Goal: Communication & Community: Answer question/provide support

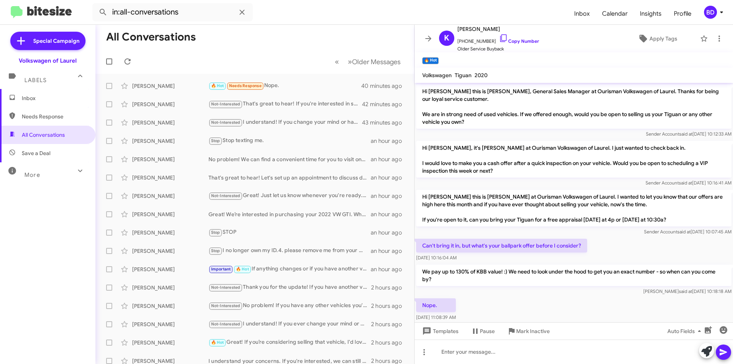
scroll to position [47, 0]
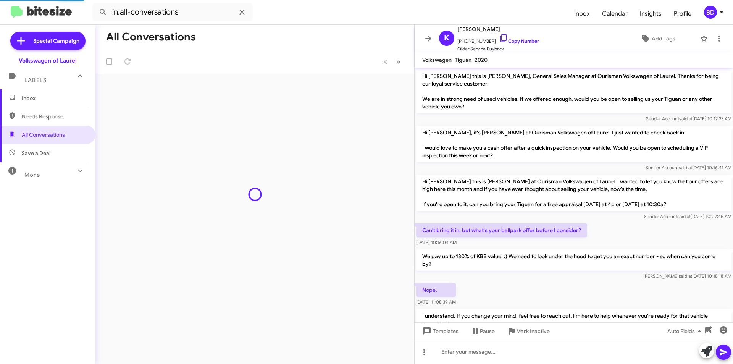
scroll to position [32, 0]
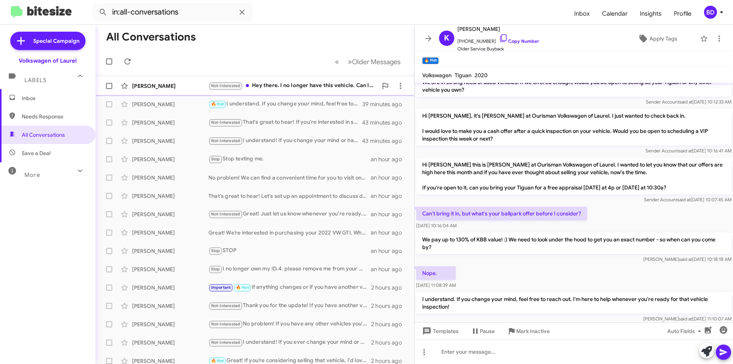
click at [310, 83] on div "Not-Interested Hey there. I no longer have this vehicle. Can I be taken off thi…" at bounding box center [292, 85] width 169 height 9
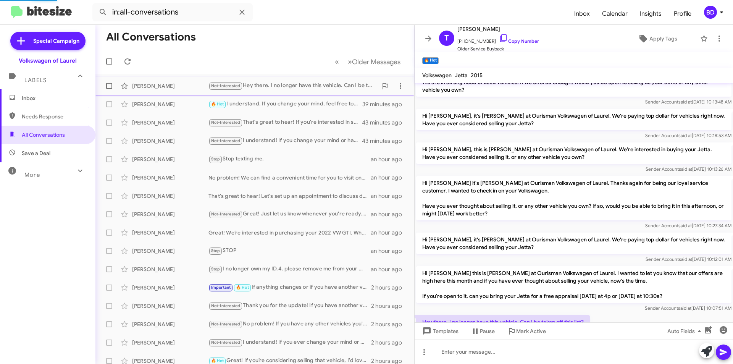
scroll to position [79, 0]
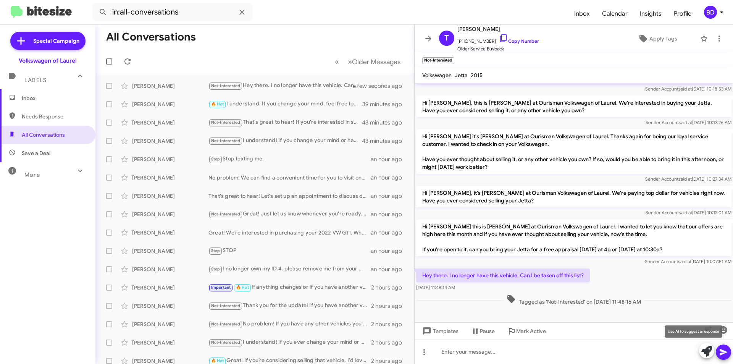
click at [703, 357] on span at bounding box center [706, 351] width 11 height 17
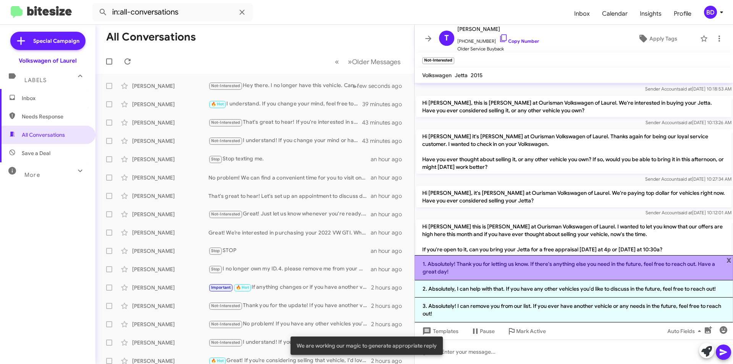
click at [570, 268] on li "1. Absolutely! Thank you for letting us know. If there's anything else you need…" at bounding box center [574, 267] width 318 height 25
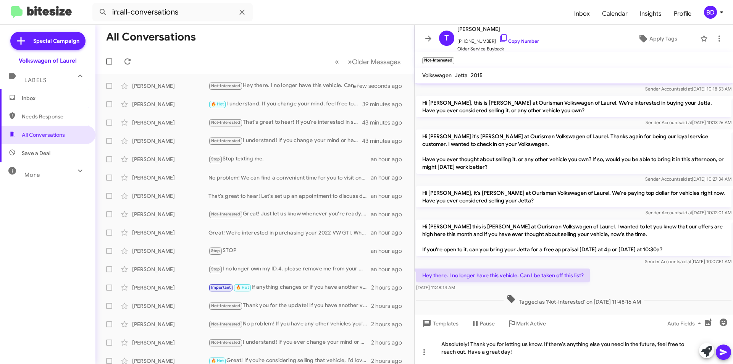
click at [728, 352] on button at bounding box center [723, 351] width 15 height 15
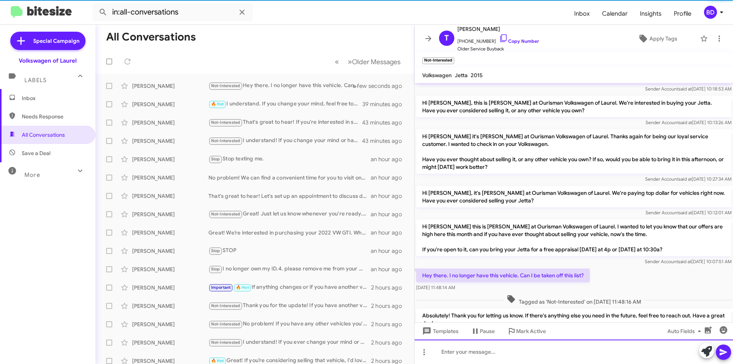
scroll to position [0, 0]
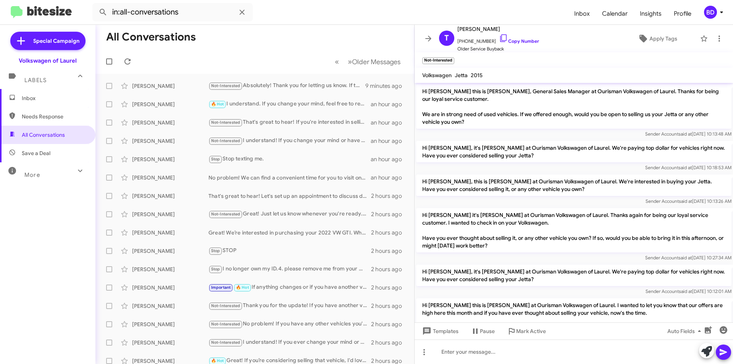
scroll to position [99, 0]
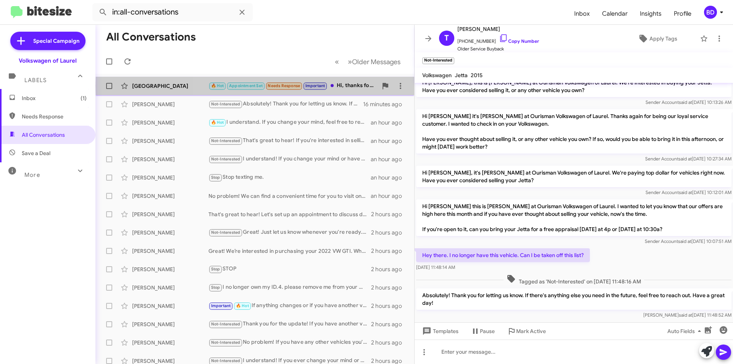
click at [368, 86] on div "🔥 Hot Appointment Set Needs Response Important Hi, thanks for reaching out to m…" at bounding box center [292, 85] width 169 height 9
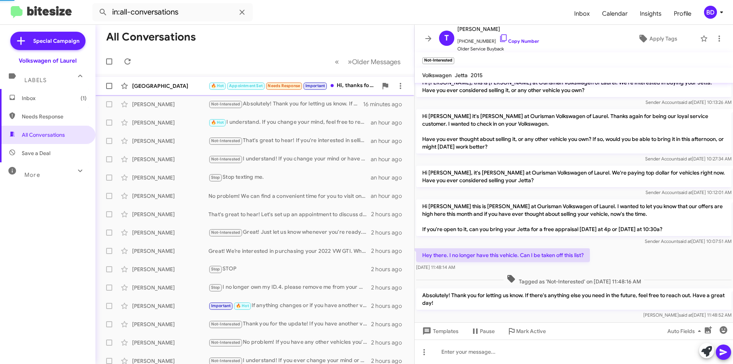
scroll to position [124, 0]
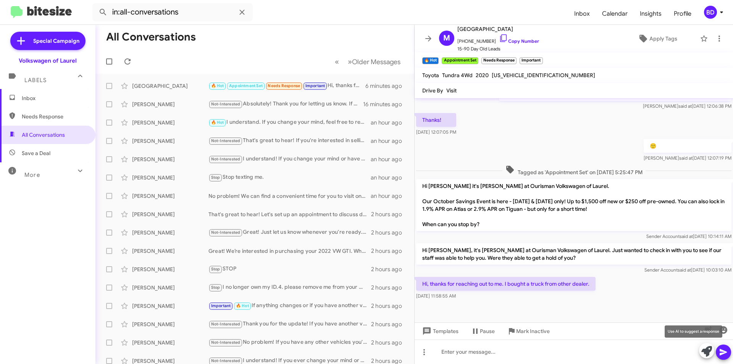
click at [709, 350] on icon at bounding box center [706, 351] width 11 height 11
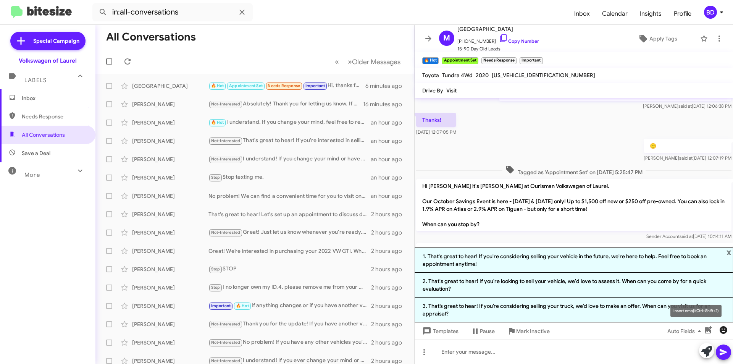
click at [725, 329] on icon "button" at bounding box center [723, 329] width 9 height 9
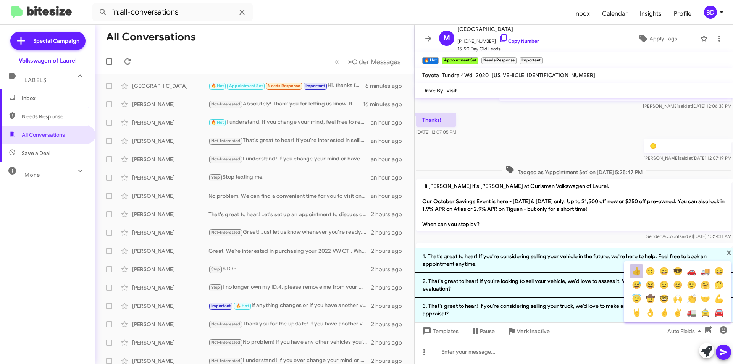
click at [635, 271] on button "👍" at bounding box center [637, 271] width 14 height 14
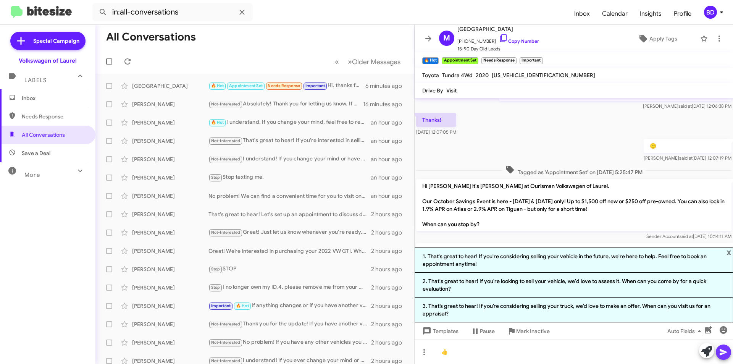
click at [724, 350] on icon at bounding box center [723, 352] width 7 height 6
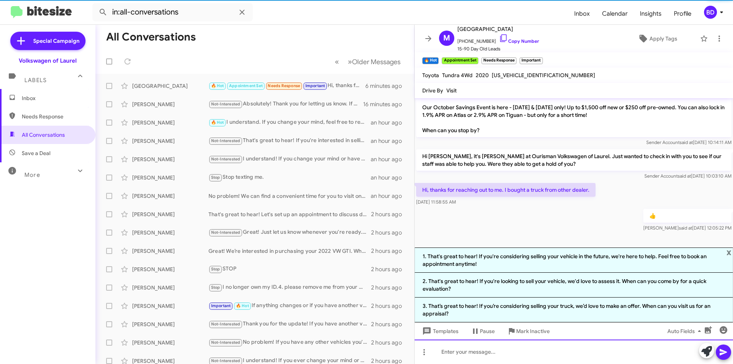
scroll to position [227, 0]
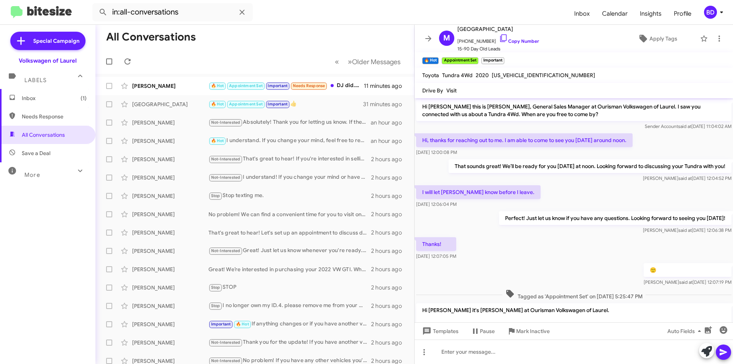
scroll to position [137, 0]
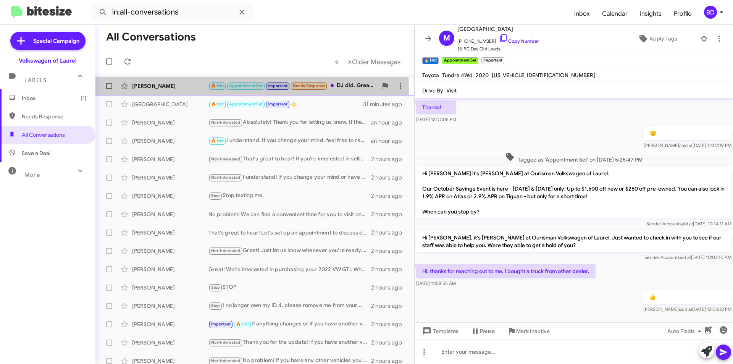
click at [175, 90] on div "[PERSON_NAME] 🔥 Hot Appointment Set Important Needs Response DJ did. Great job …" at bounding box center [255, 85] width 307 height 15
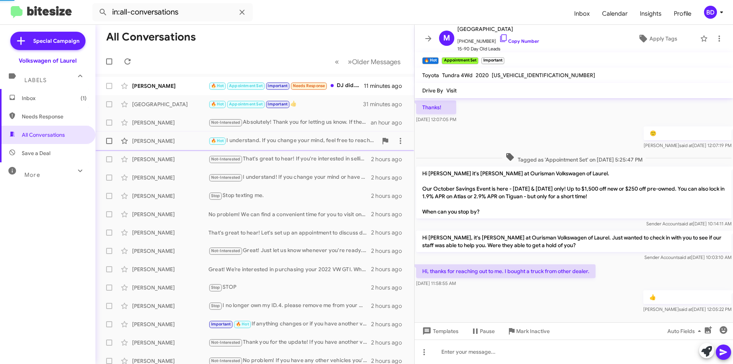
scroll to position [538, 0]
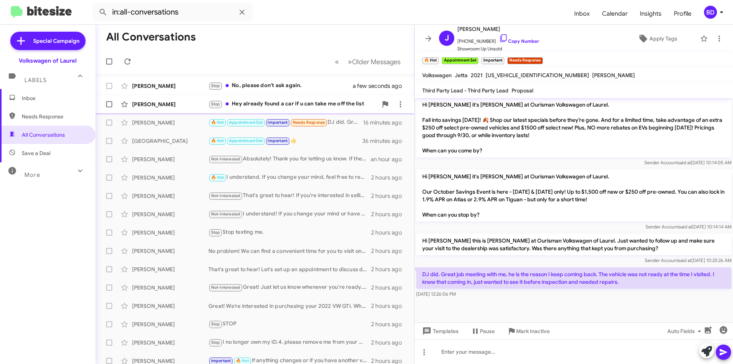
click at [322, 103] on div "Stop Hey already found a car if u can take me off the list" at bounding box center [292, 104] width 169 height 9
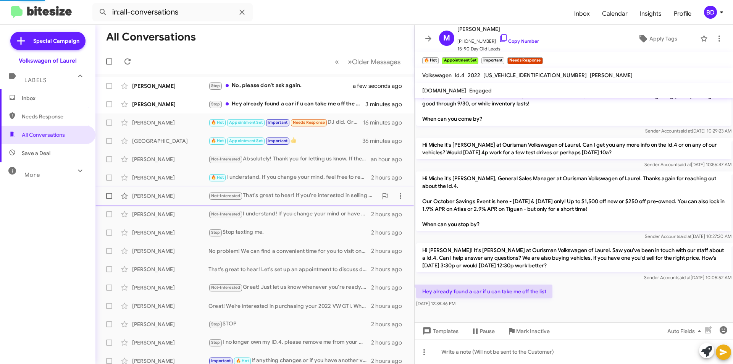
scroll to position [154, 0]
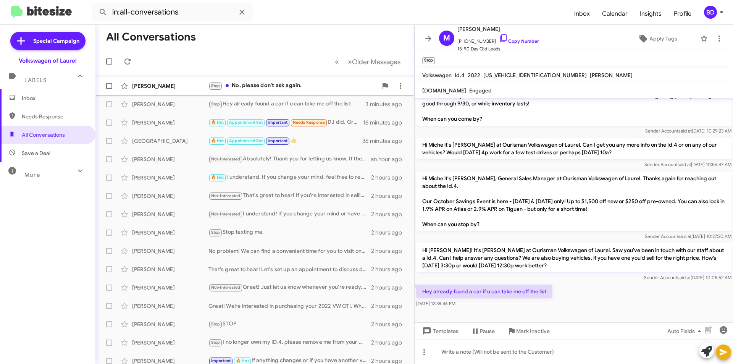
click at [292, 80] on div "[PERSON_NAME] Stop No, please don't ask again. a few seconds ago" at bounding box center [255, 85] width 307 height 15
